Goal: Task Accomplishment & Management: Manage account settings

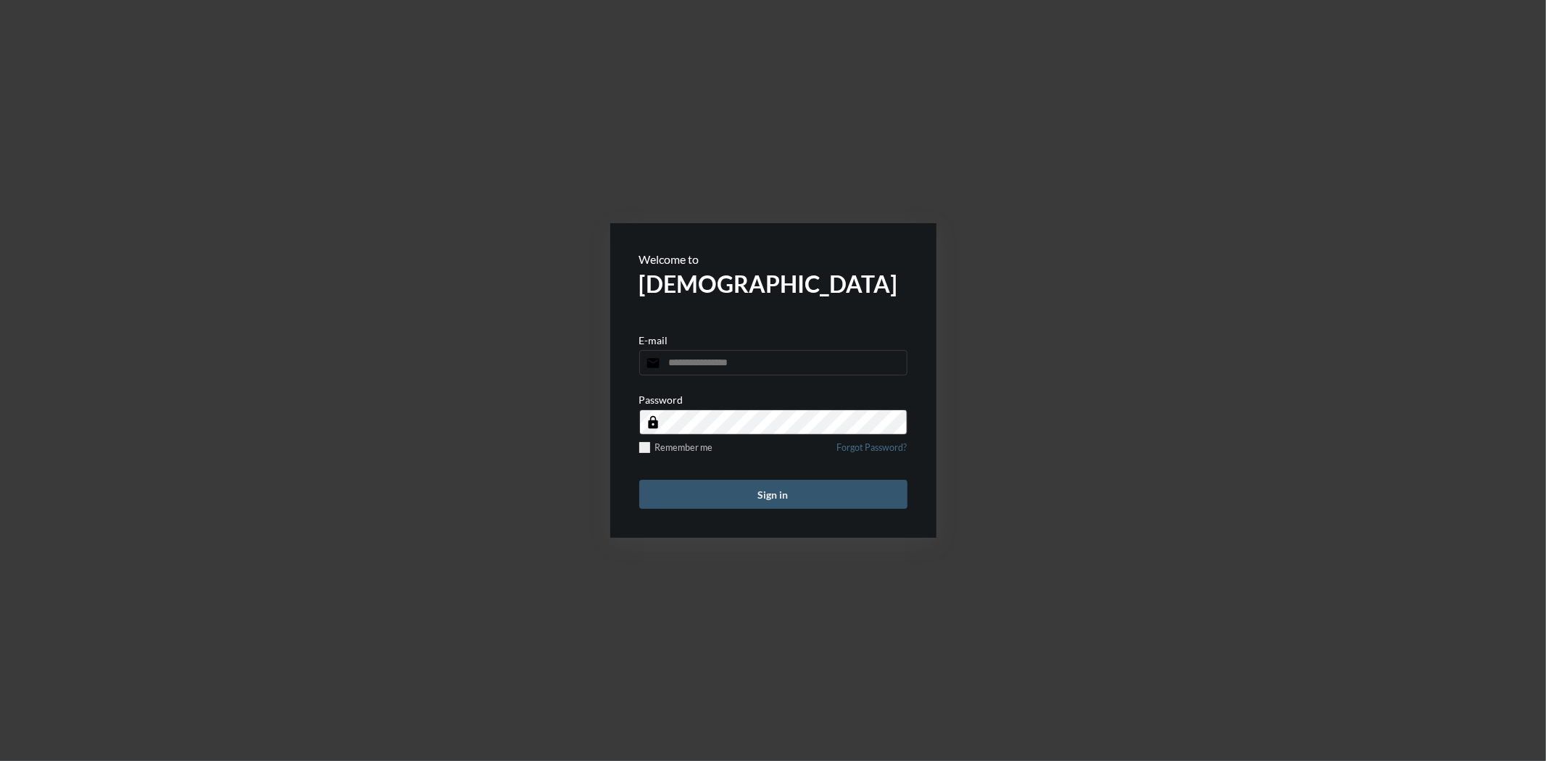
type input "**********"
click at [745, 499] on button "Sign in" at bounding box center [773, 494] width 268 height 29
type input "**********"
click at [723, 496] on button "Sign in" at bounding box center [773, 494] width 268 height 29
